Goal: Task Accomplishment & Management: Use online tool/utility

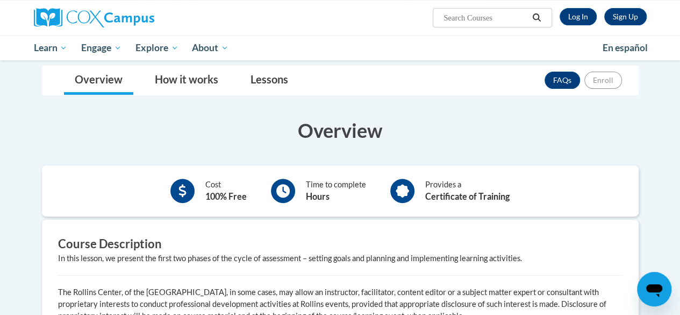
scroll to position [159, 0]
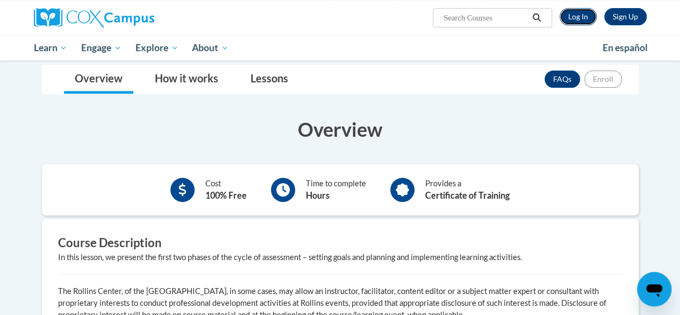
click at [578, 16] on link "Log In" at bounding box center [578, 16] width 37 height 17
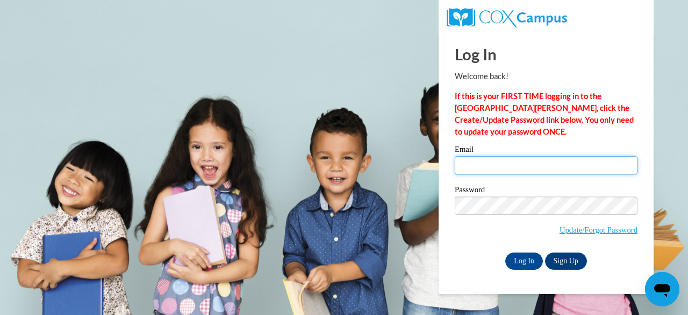
type input "[EMAIL_ADDRESS][DOMAIN_NAME]"
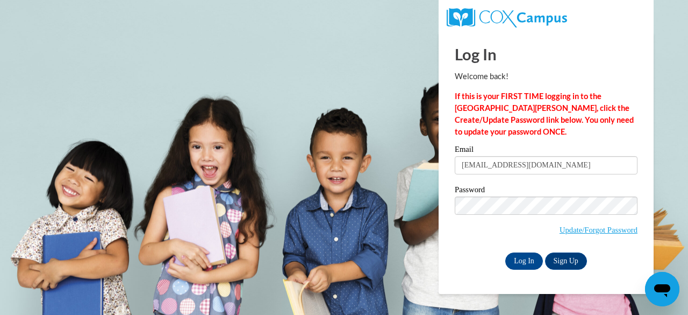
click at [517, 250] on div "Email [EMAIL_ADDRESS][DOMAIN_NAME] Password Update/Forgot Password Log In Sign …" at bounding box center [546, 207] width 183 height 124
click at [532, 268] on div "Log In Welcome back! If this is your FIRST TIME logging in to the [GEOGRAPHIC_D…" at bounding box center [546, 162] width 231 height 261
click at [530, 261] on input "Log In" at bounding box center [525, 260] width 38 height 17
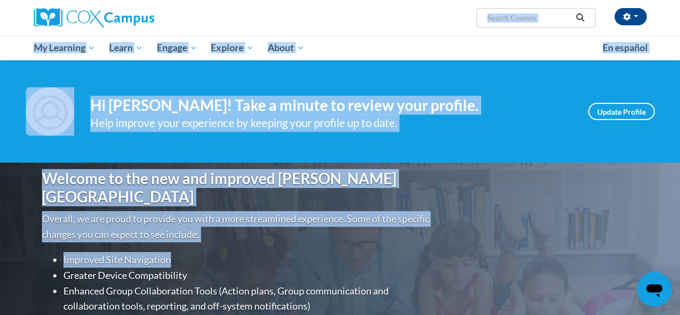
drag, startPoint x: 0, startPoint y: 0, endPoint x: 221, endPoint y: 26, distance: 222.1
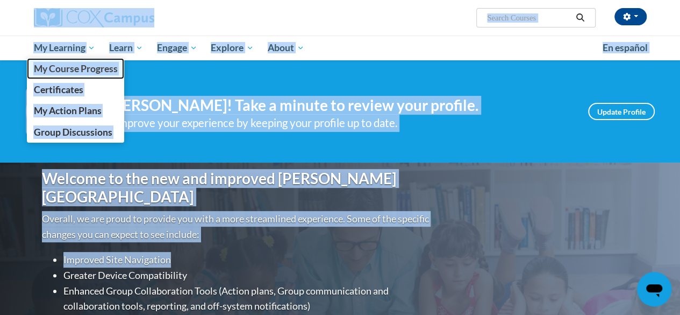
click at [96, 64] on span "My Course Progress" at bounding box center [75, 68] width 84 height 11
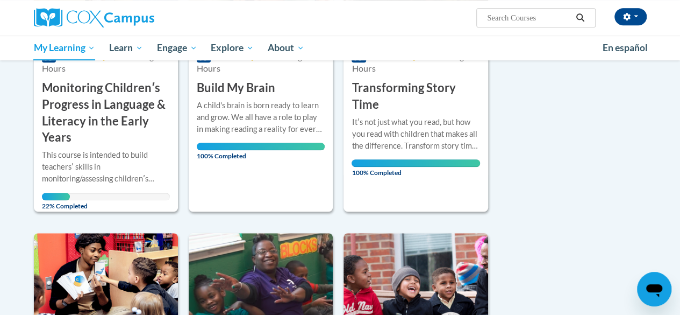
scroll to position [274, 0]
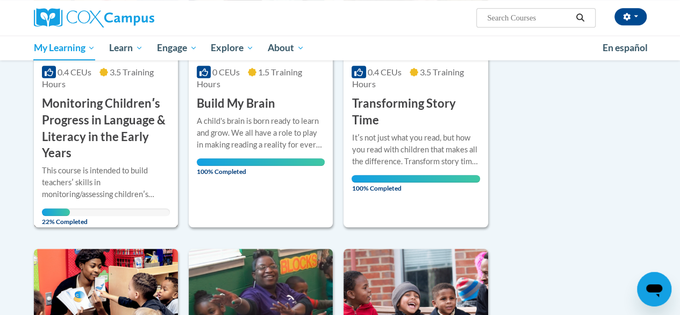
click at [88, 124] on h3 "Monitoring Childrenʹs Progress in Language & Literacy in the Early Years" at bounding box center [106, 128] width 128 height 66
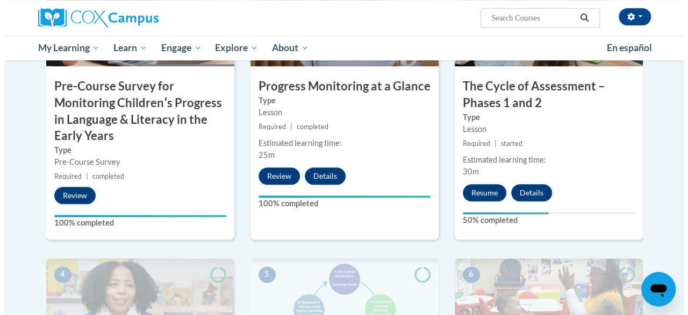
scroll to position [357, 0]
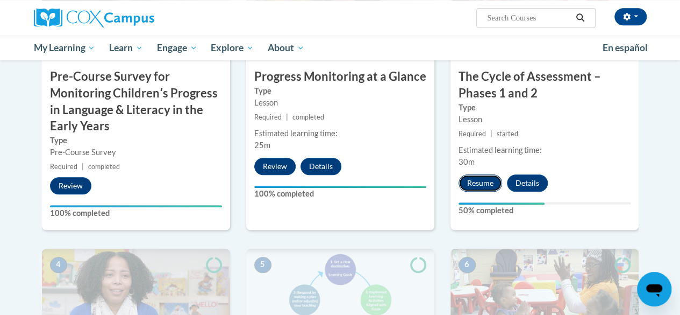
click at [475, 186] on button "Resume" at bounding box center [481, 182] width 44 height 17
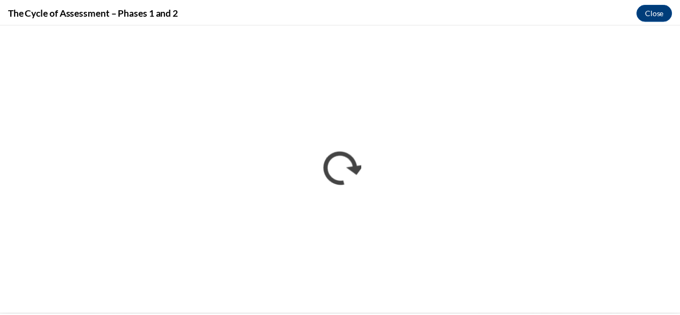
scroll to position [0, 0]
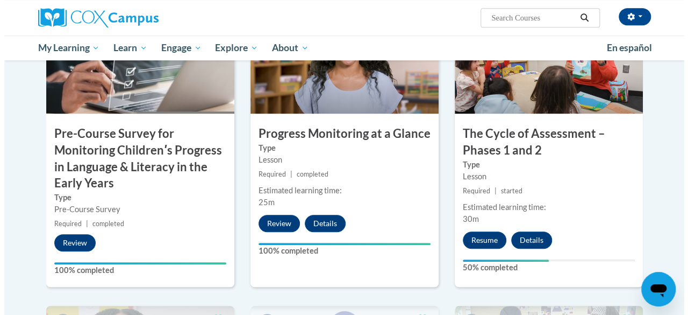
scroll to position [296, 0]
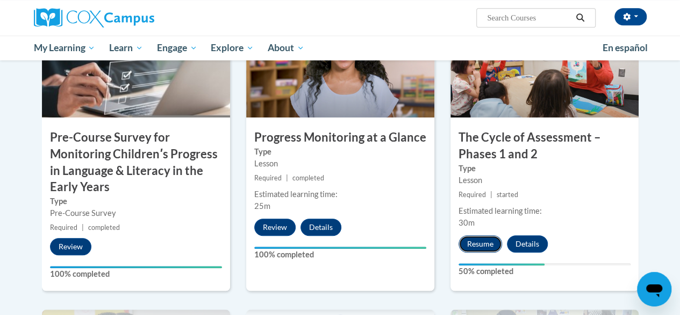
click at [479, 250] on button "Resume" at bounding box center [481, 243] width 44 height 17
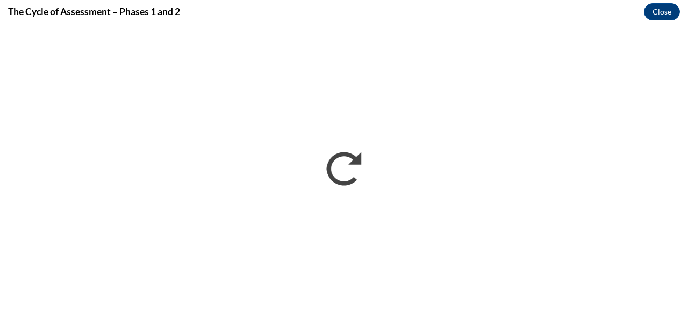
scroll to position [0, 0]
